Goal: Find specific page/section: Find specific page/section

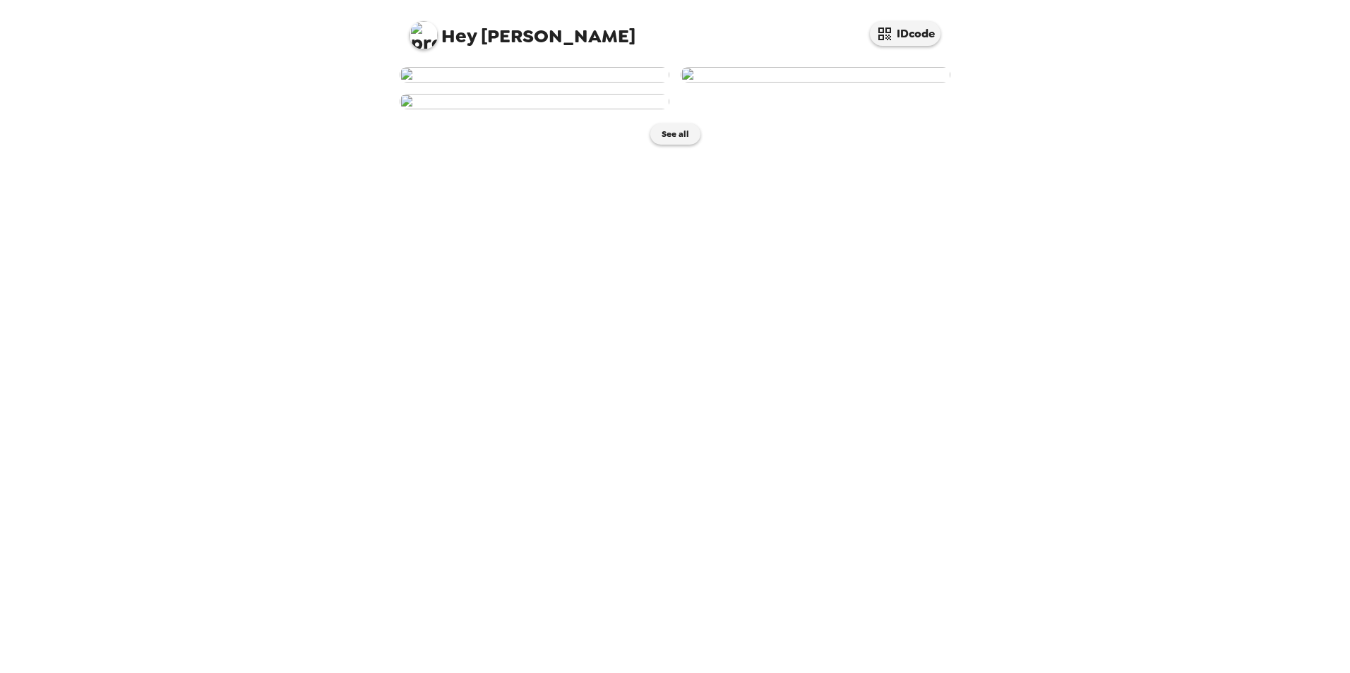
click at [610, 83] on img at bounding box center [535, 75] width 270 height 16
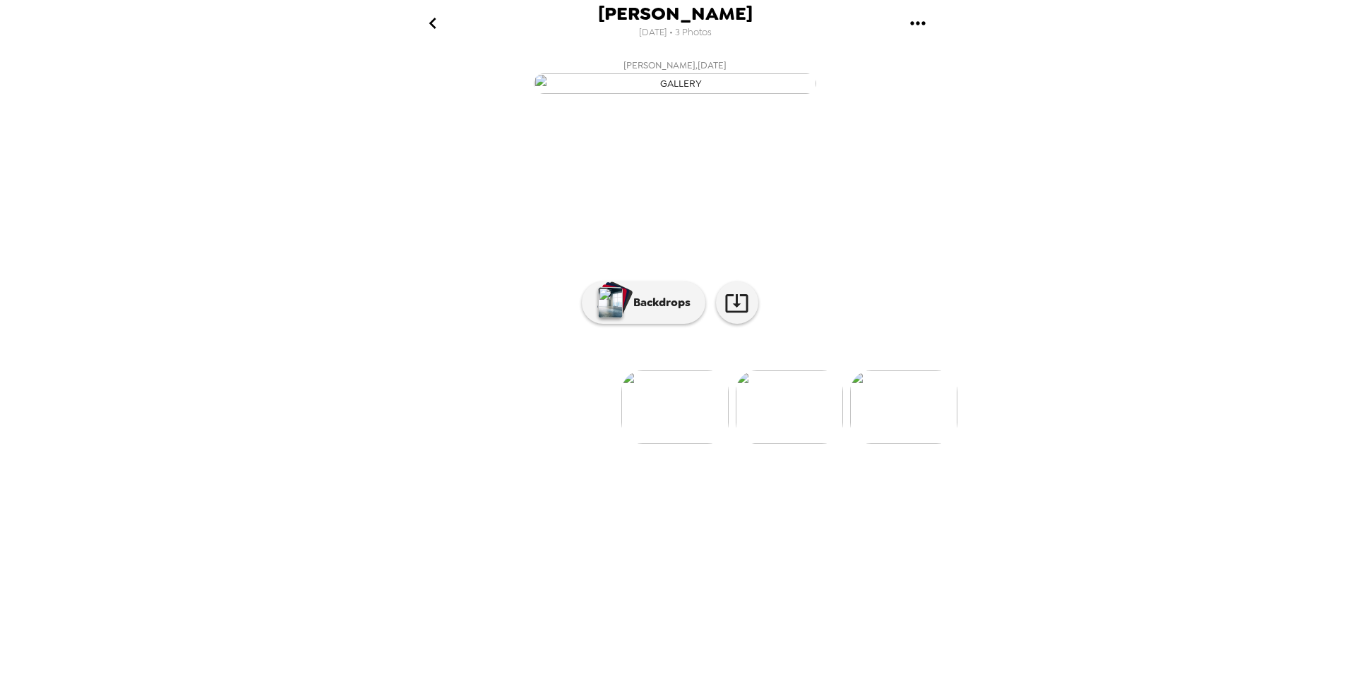
click at [668, 98] on button "[PERSON_NAME] , [DATE]" at bounding box center [674, 75] width 565 height 45
click at [663, 311] on p "Backdrops" at bounding box center [658, 302] width 64 height 17
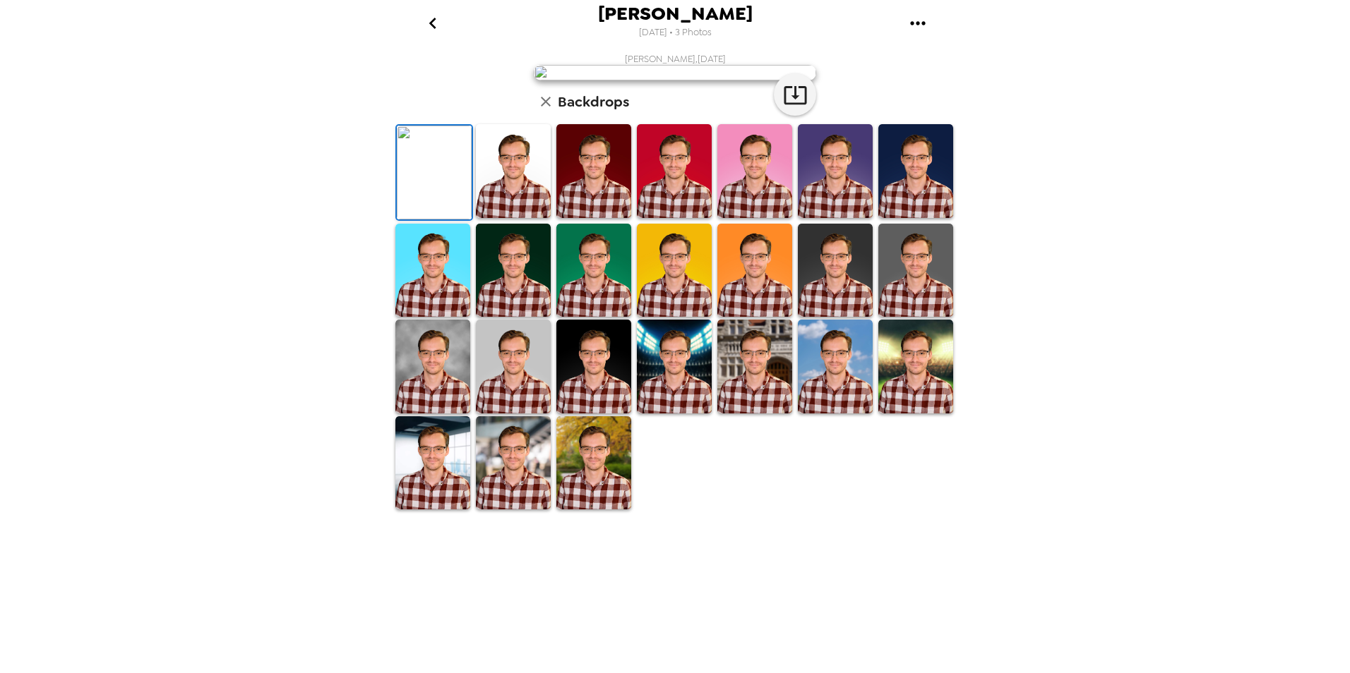
click at [855, 318] on img at bounding box center [835, 271] width 75 height 94
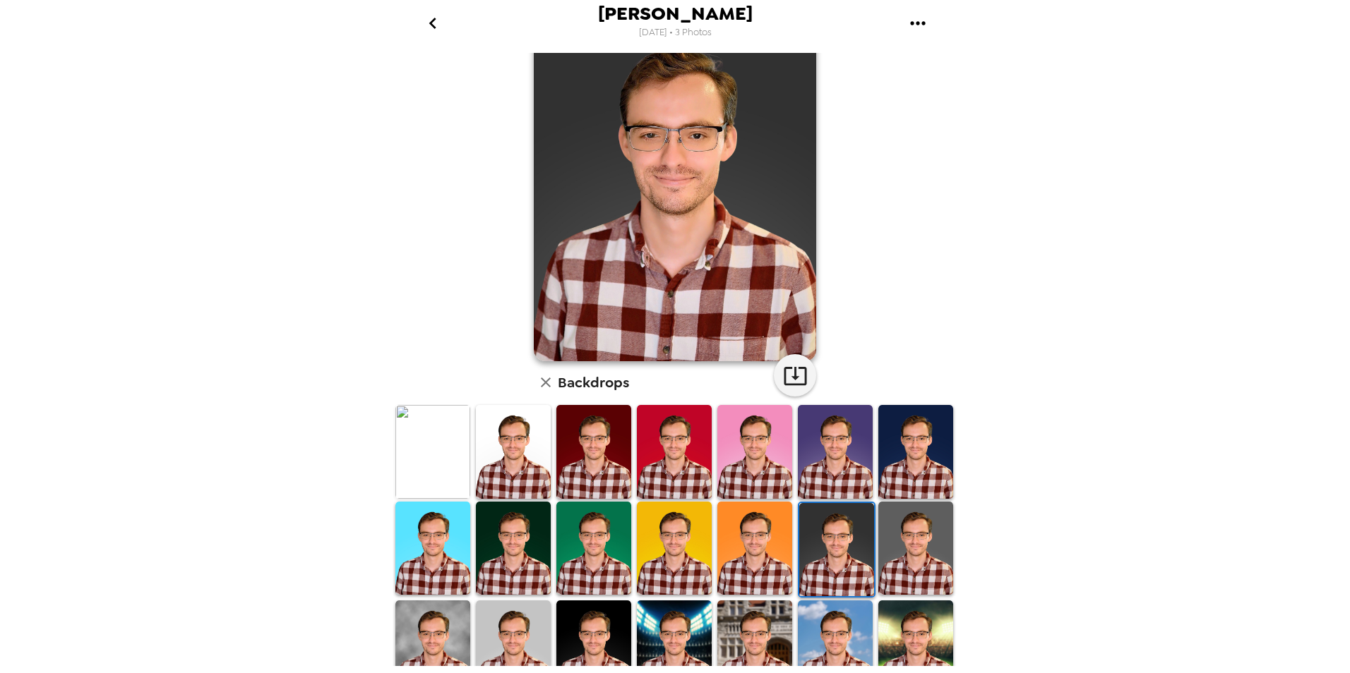
scroll to position [33, 0]
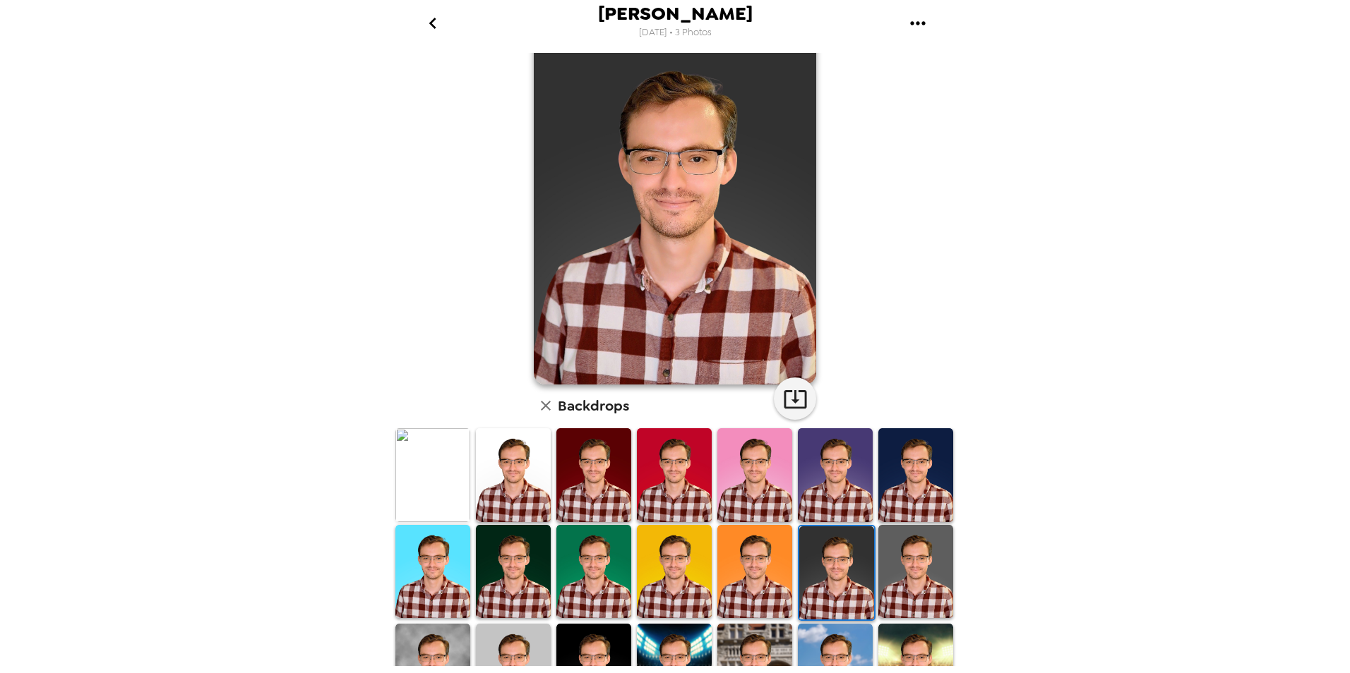
click at [935, 587] on img at bounding box center [915, 572] width 75 height 94
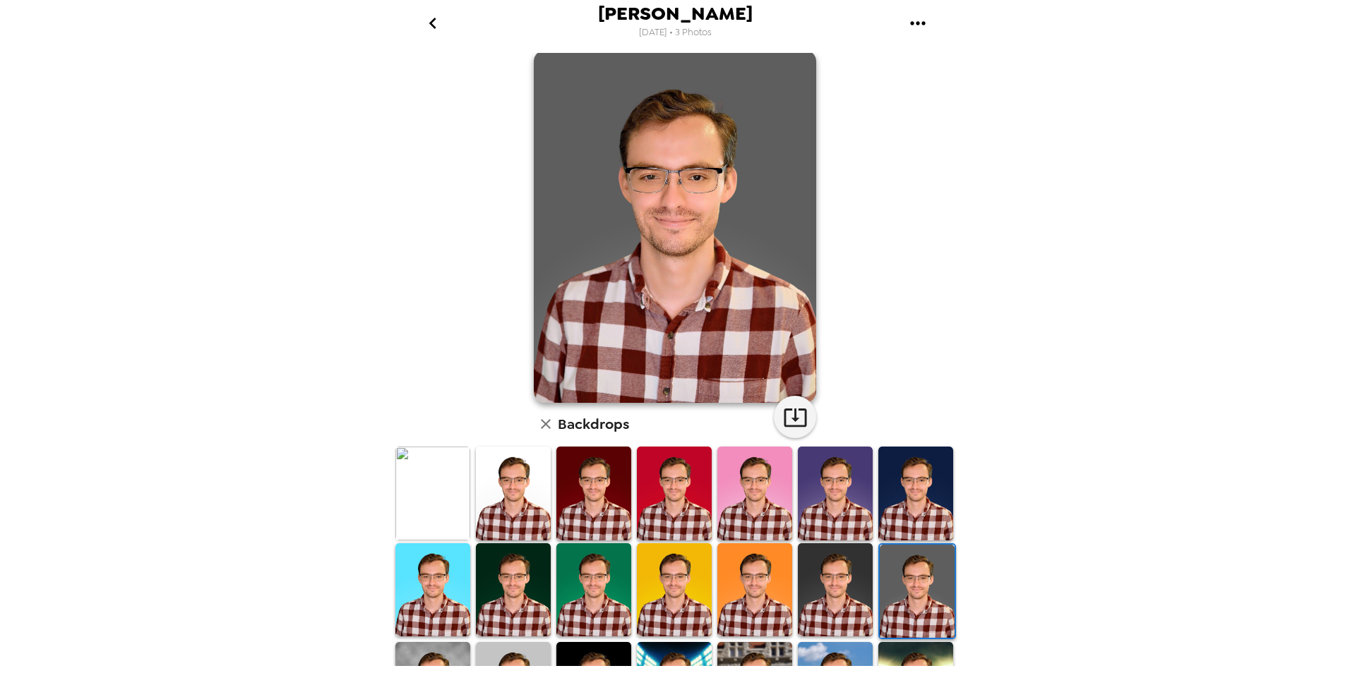
scroll to position [0, 0]
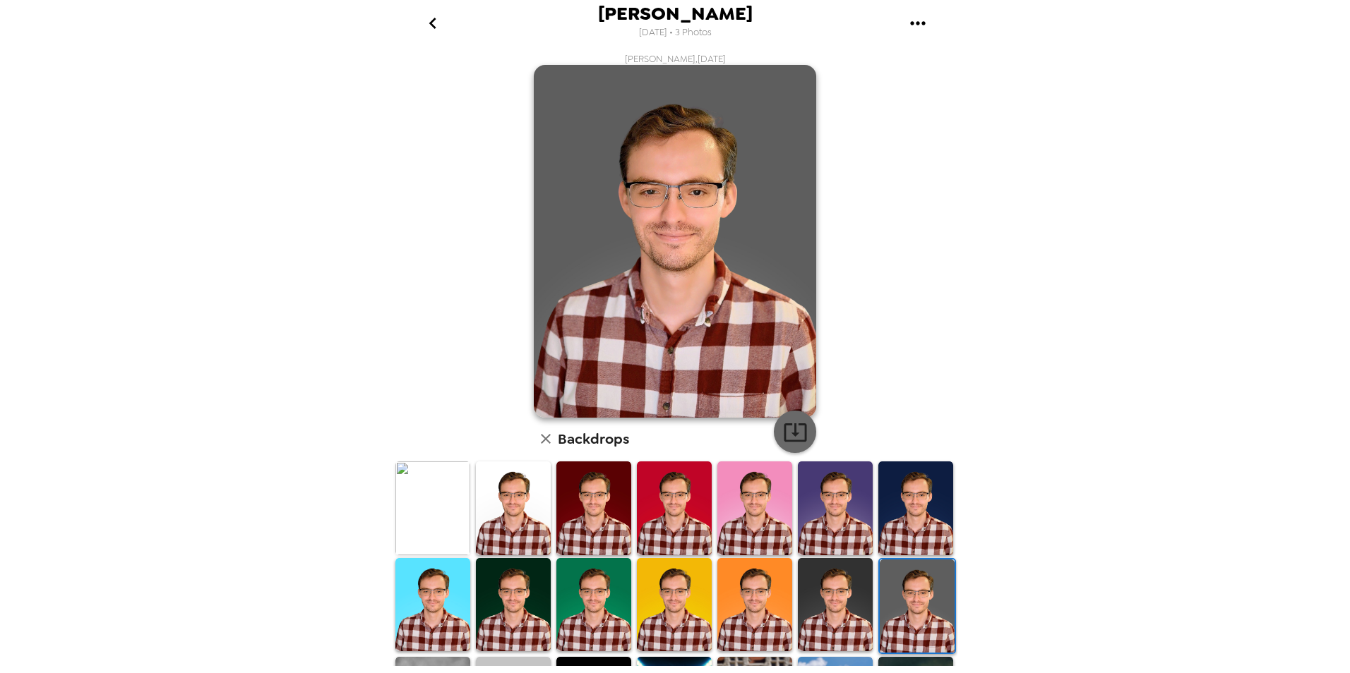
click at [792, 443] on icon "button" at bounding box center [795, 432] width 25 height 25
